Goal: Find specific page/section: Find specific page/section

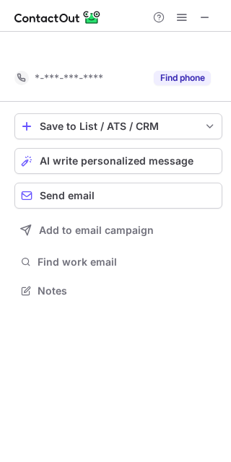
scroll to position [257, 231]
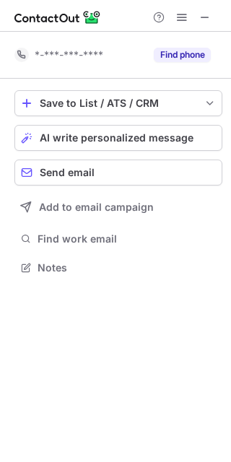
scroll to position [257, 231]
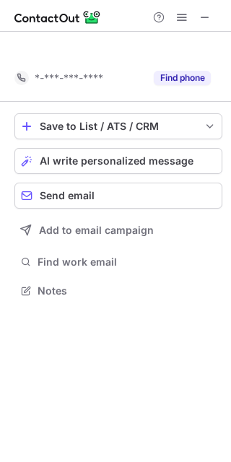
scroll to position [257, 231]
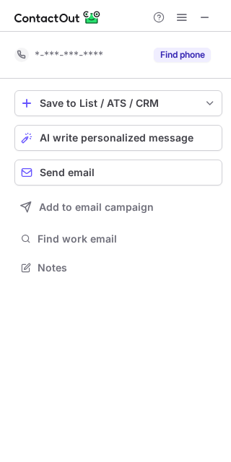
scroll to position [257, 231]
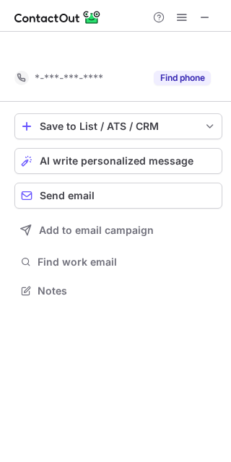
scroll to position [257, 231]
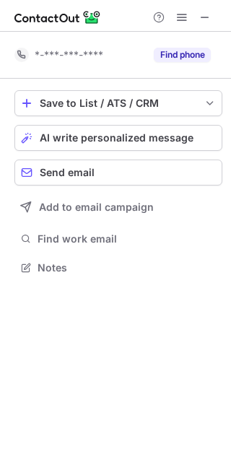
scroll to position [257, 231]
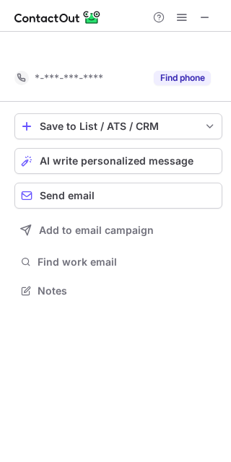
scroll to position [257, 231]
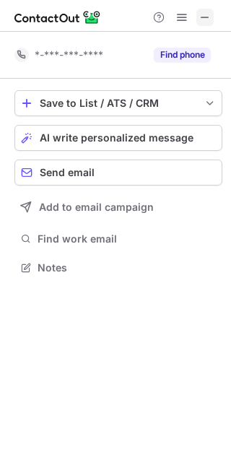
click at [199, 17] on span at bounding box center [205, 18] width 12 height 12
